Goal: Transaction & Acquisition: Purchase product/service

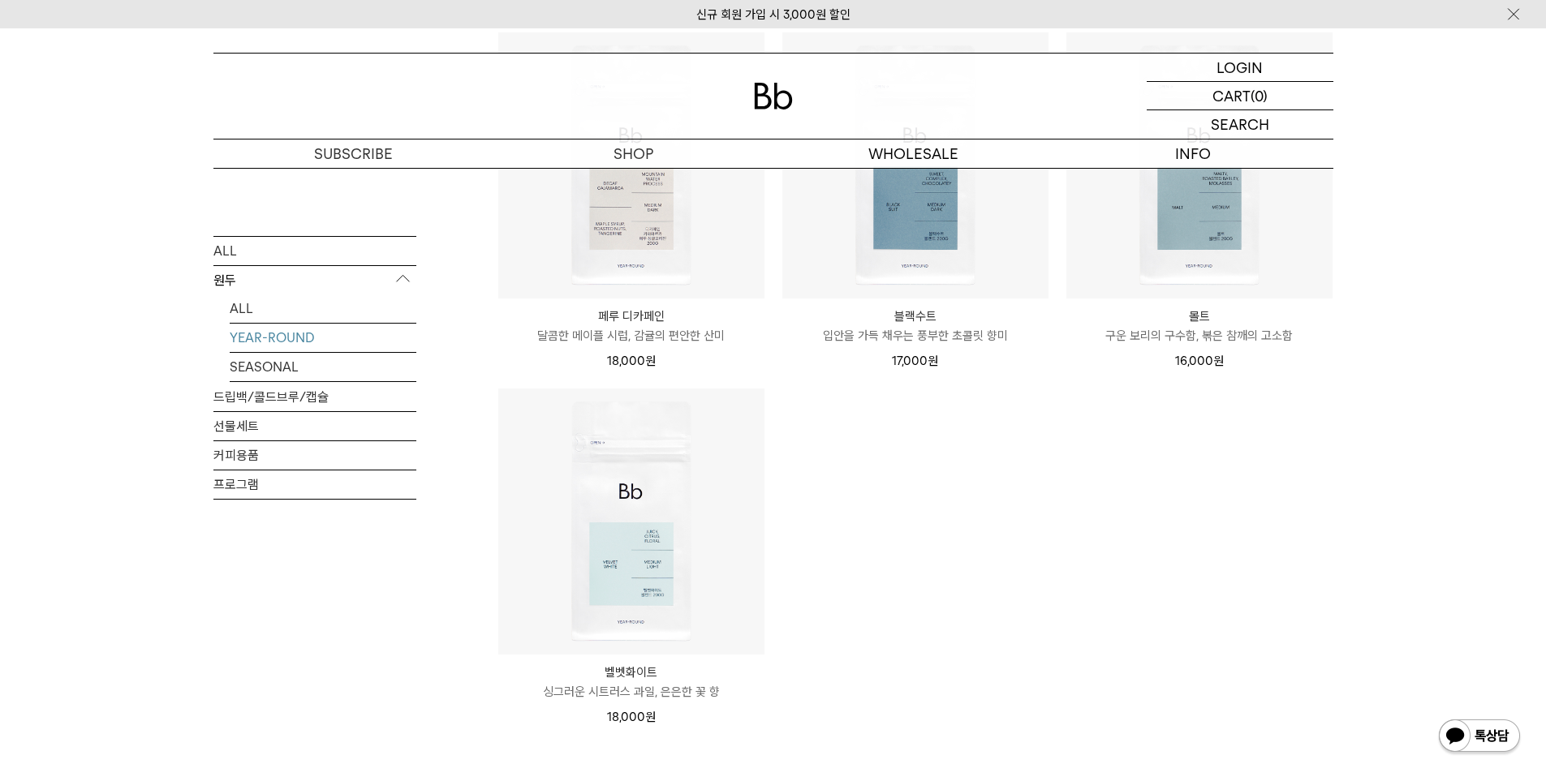
scroll to position [487, 0]
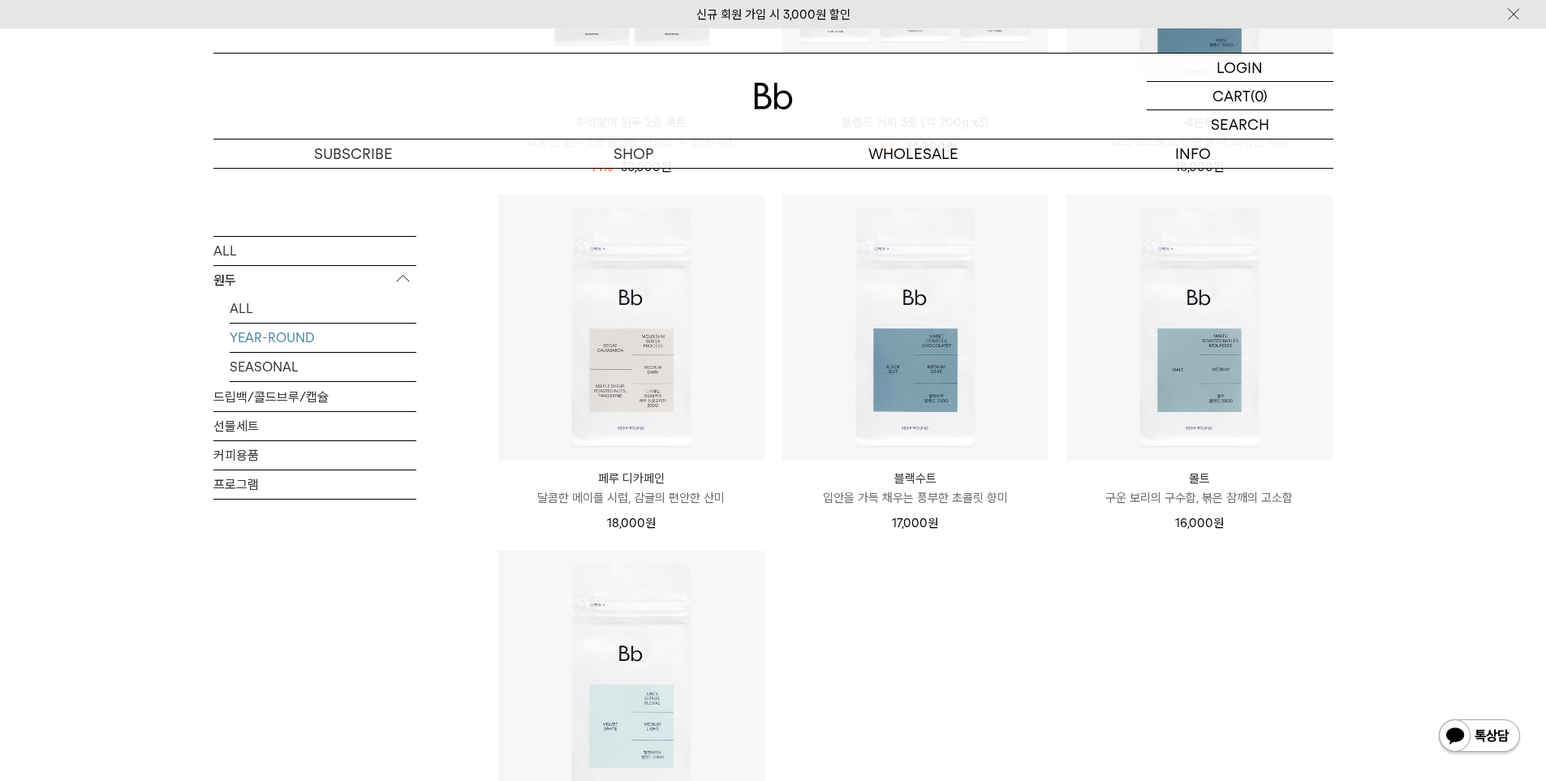
click at [627, 496] on p "달콤한 메이플 시럽, 감귤의 편안한 산미" at bounding box center [631, 497] width 266 height 19
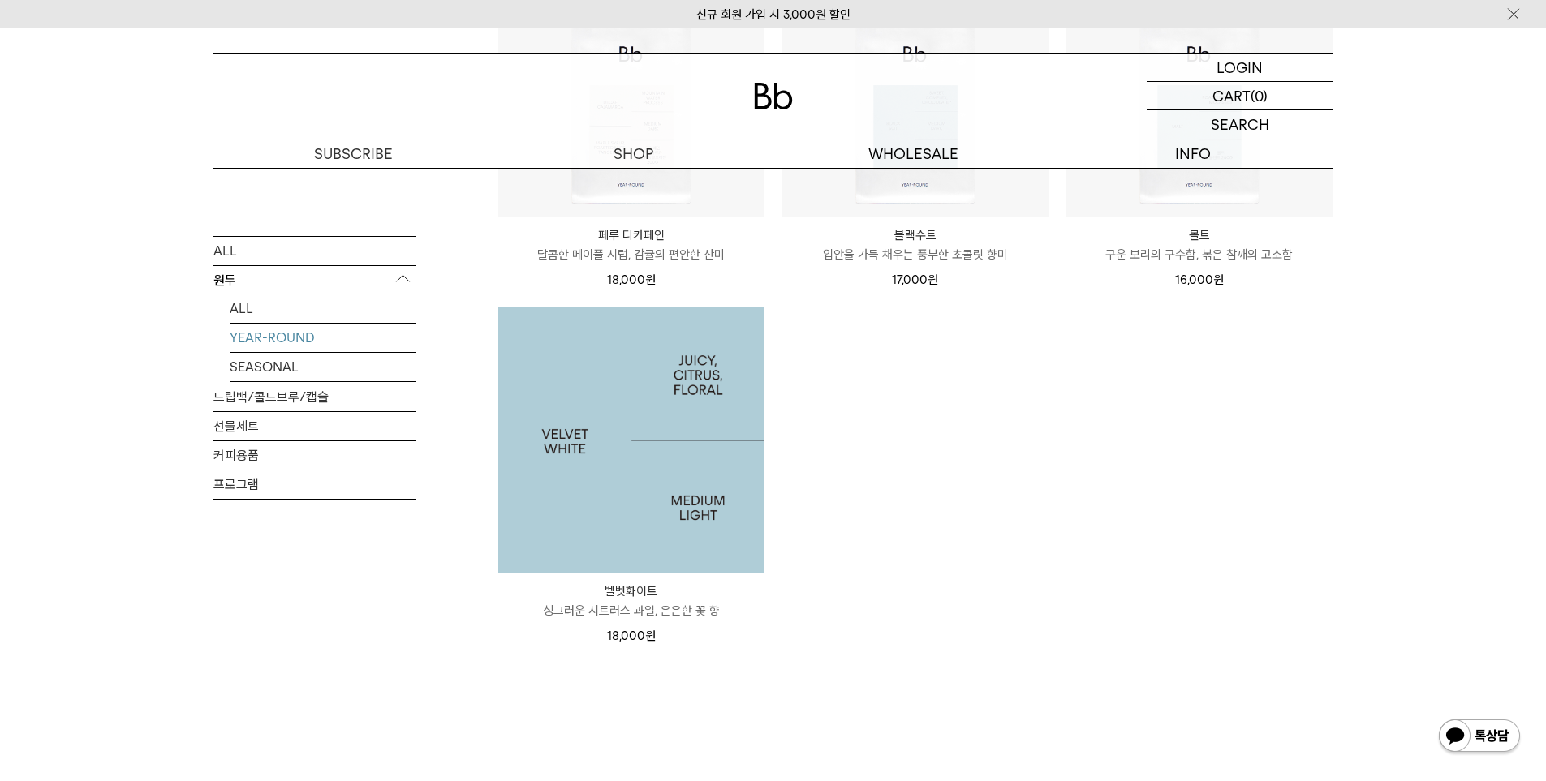
click at [600, 505] on img at bounding box center [631, 441] width 266 height 266
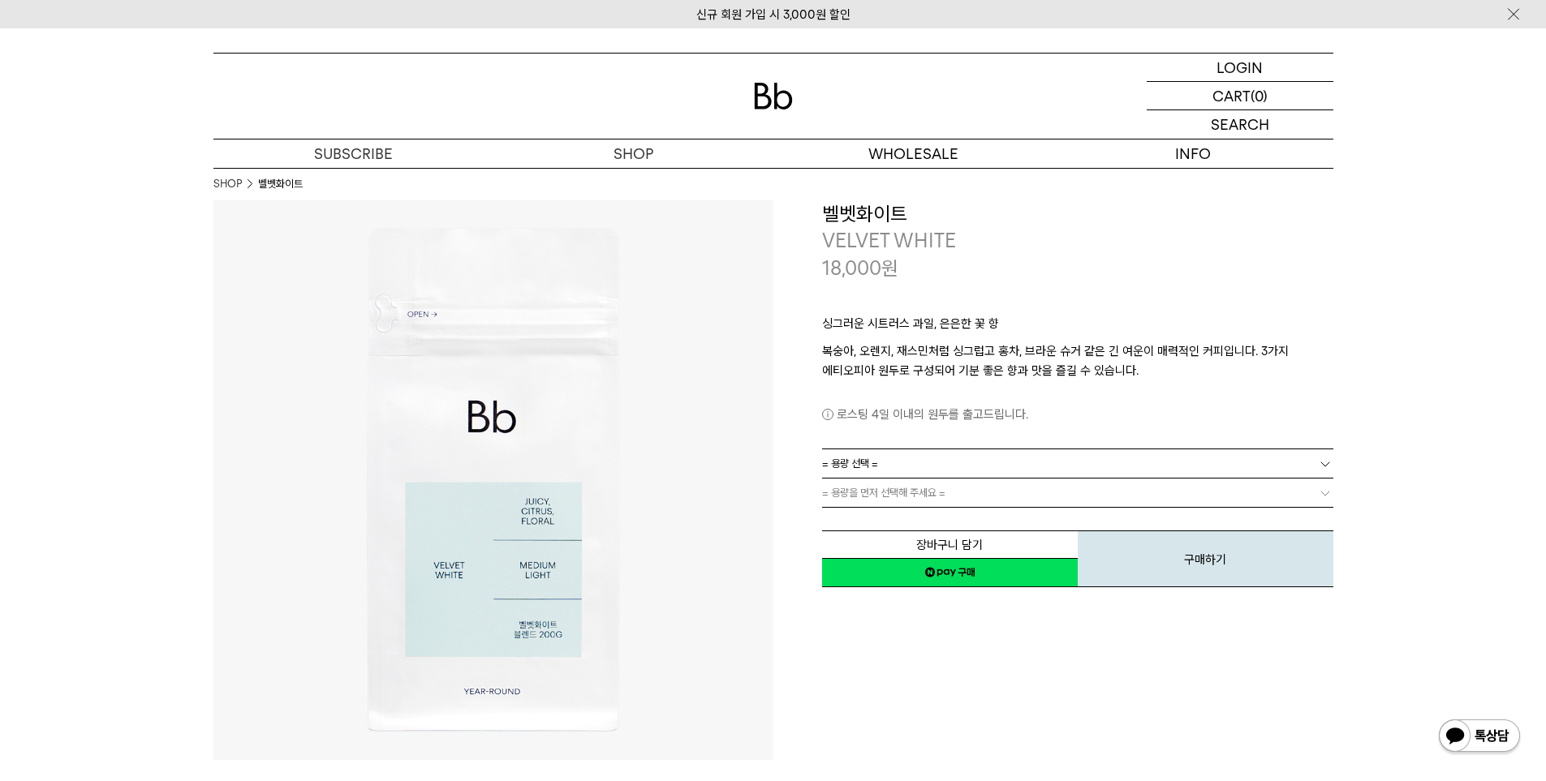
click at [1289, 473] on link "= 용량 선택 =" at bounding box center [1077, 464] width 511 height 28
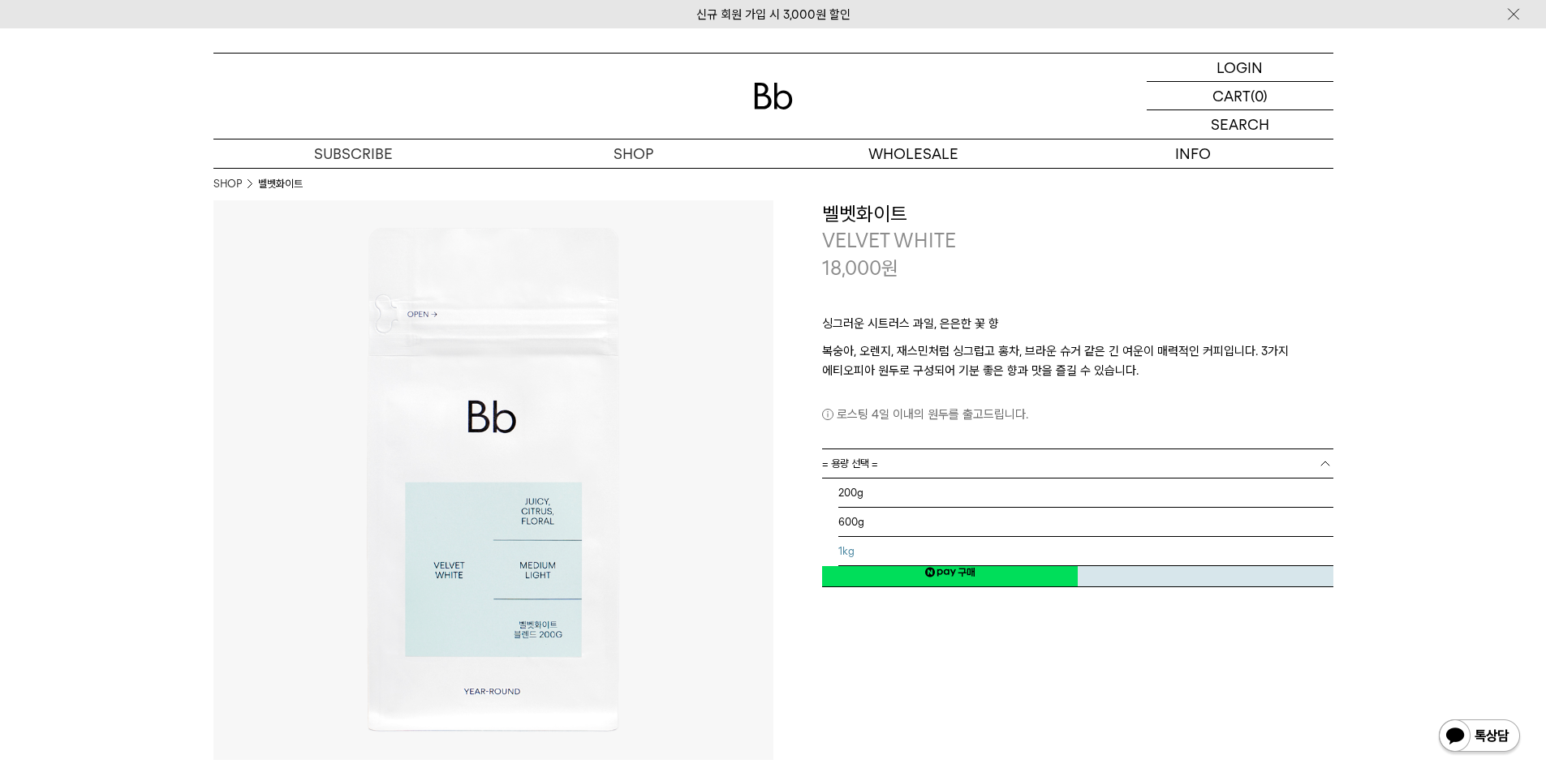
drag, startPoint x: 854, startPoint y: 549, endPoint x: 850, endPoint y: 540, distance: 9.1
click at [852, 548] on li "1kg" at bounding box center [1085, 551] width 495 height 29
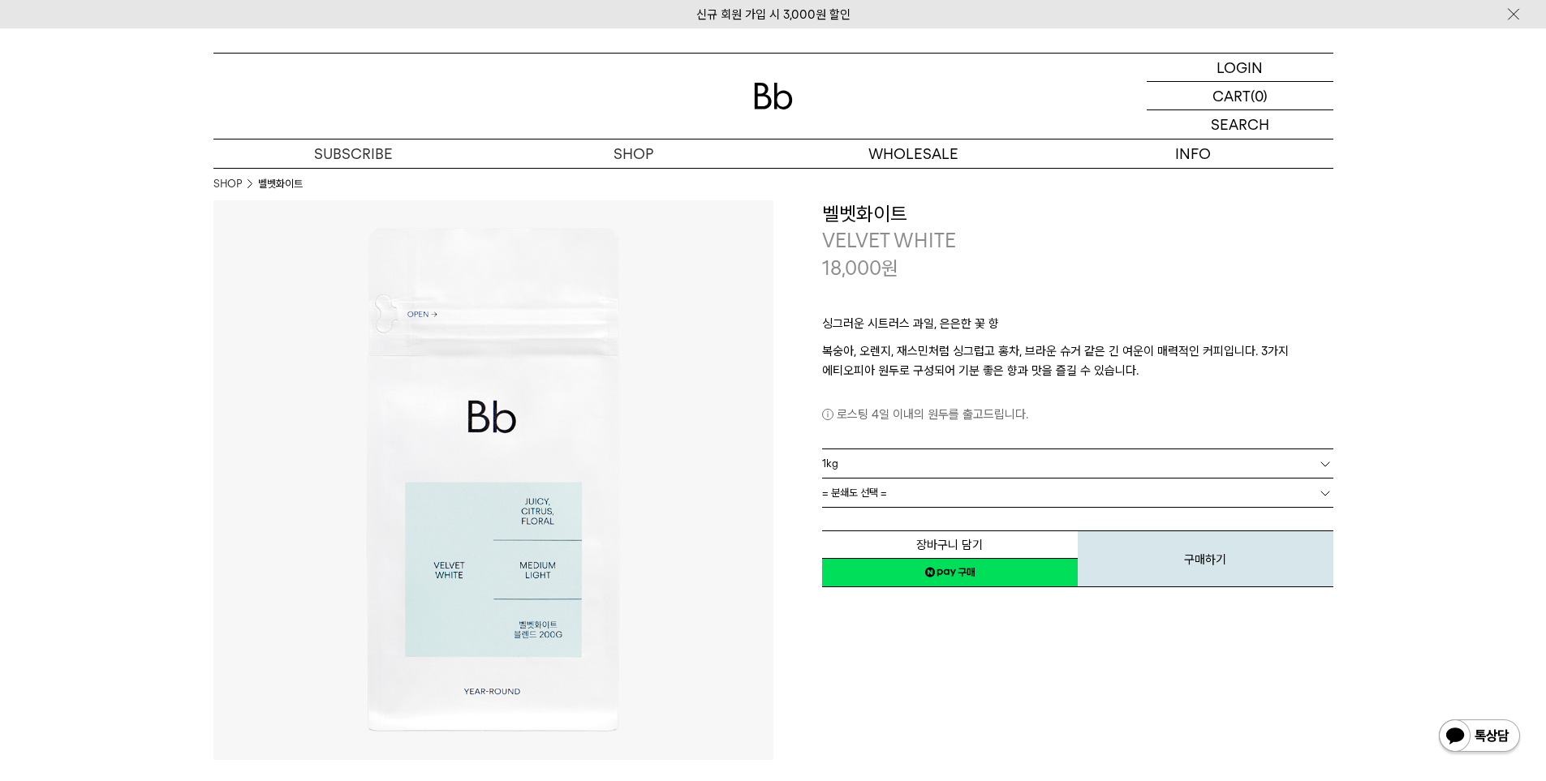
click at [990, 488] on link "= 분쇄도 선택 =" at bounding box center [1077, 493] width 511 height 28
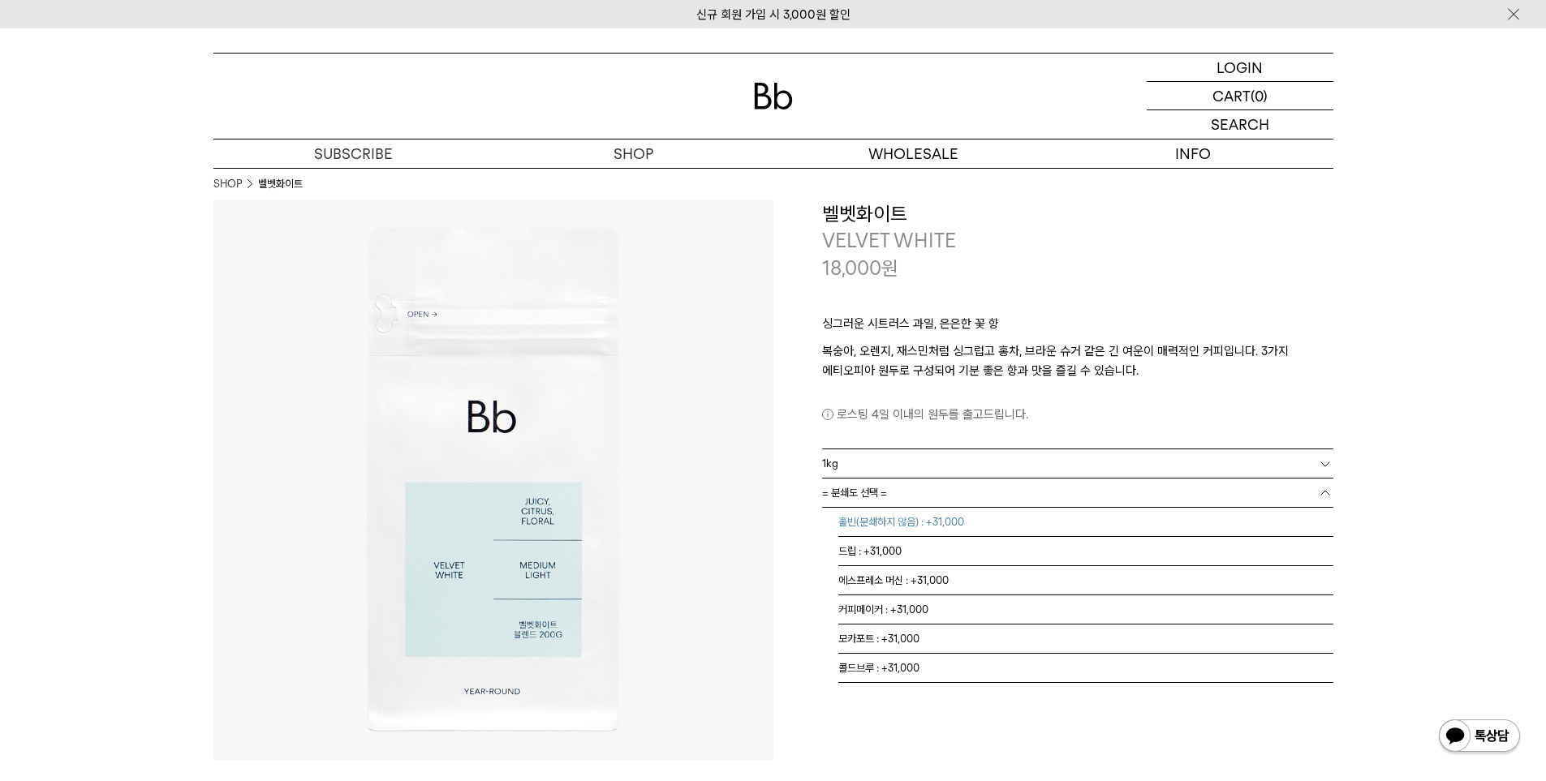
click at [988, 519] on li "홀빈(분쇄하지 않음) : +31,000" at bounding box center [1085, 522] width 495 height 29
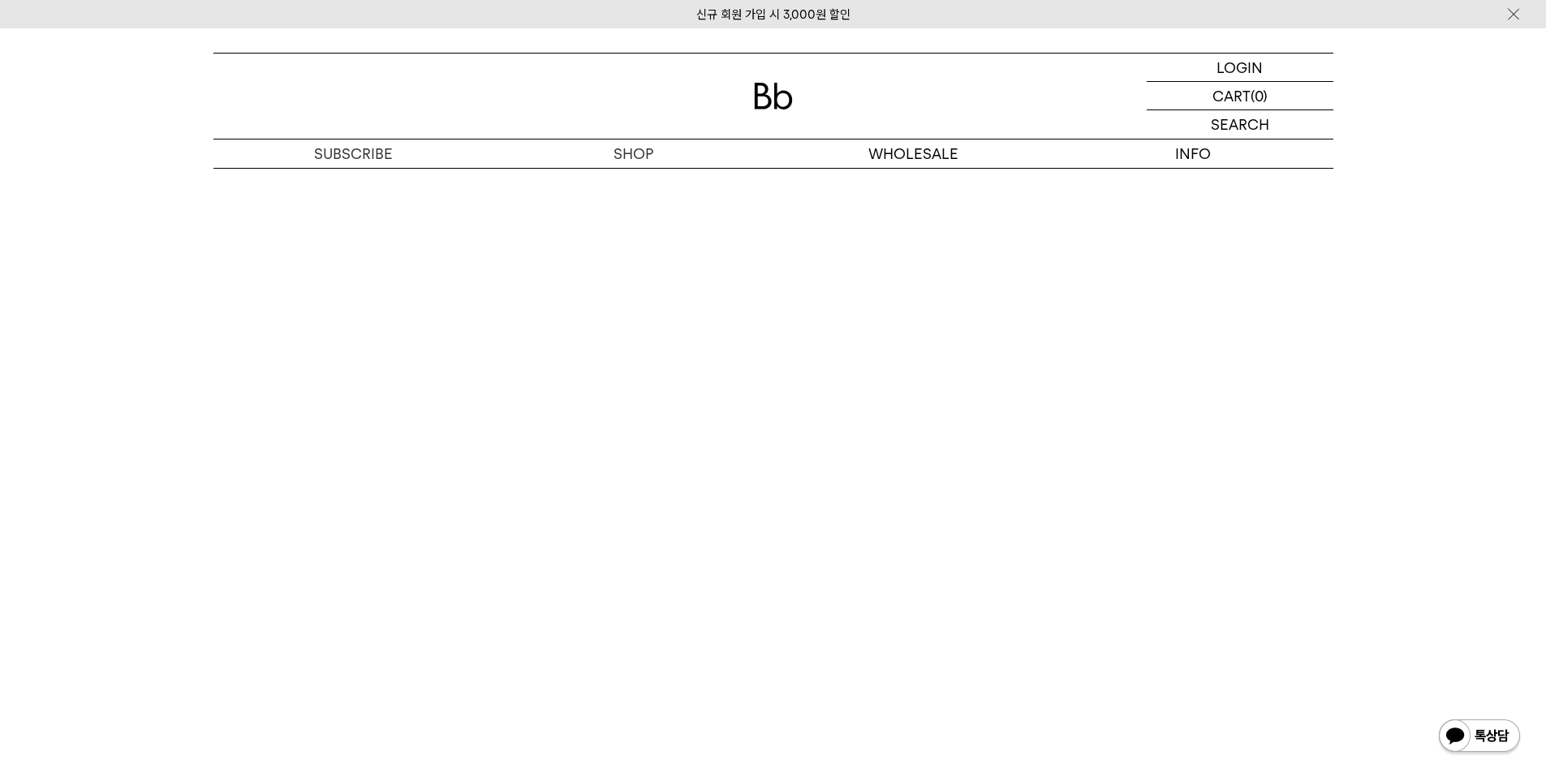
scroll to position [4535, 0]
